Goal: Check status: Check status

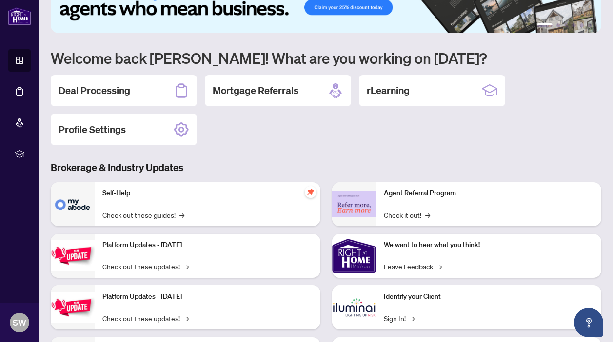
scroll to position [46, 0]
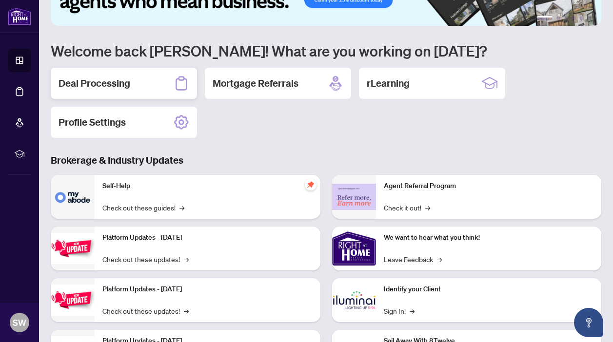
click at [137, 86] on div "Deal Processing" at bounding box center [124, 83] width 146 height 31
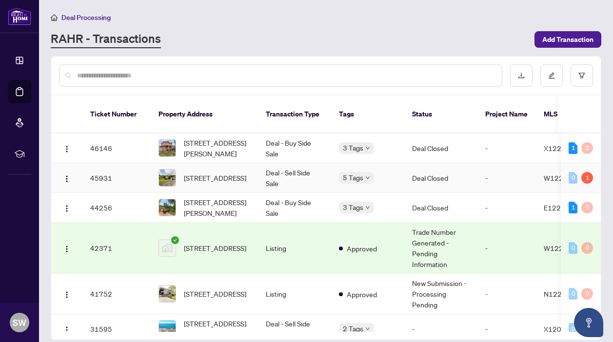
click at [322, 167] on td "Deal - Sell Side Sale" at bounding box center [294, 178] width 73 height 30
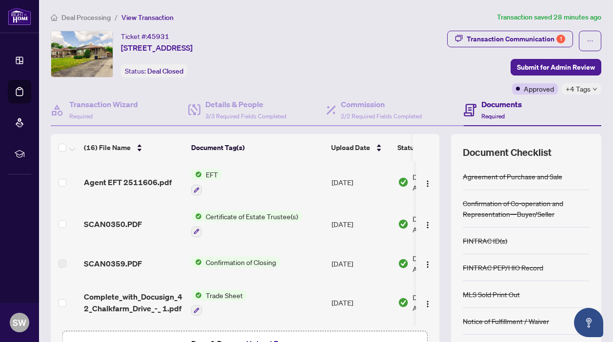
click at [213, 175] on span "EFT" at bounding box center [212, 174] width 20 height 11
click at [165, 223] on span "EFT" at bounding box center [174, 222] width 20 height 11
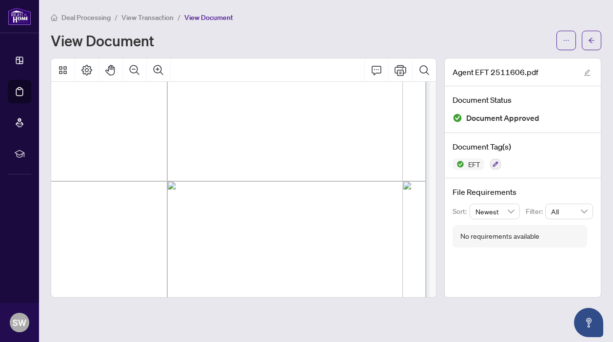
scroll to position [44, 47]
